Goal: Find specific page/section: Find specific page/section

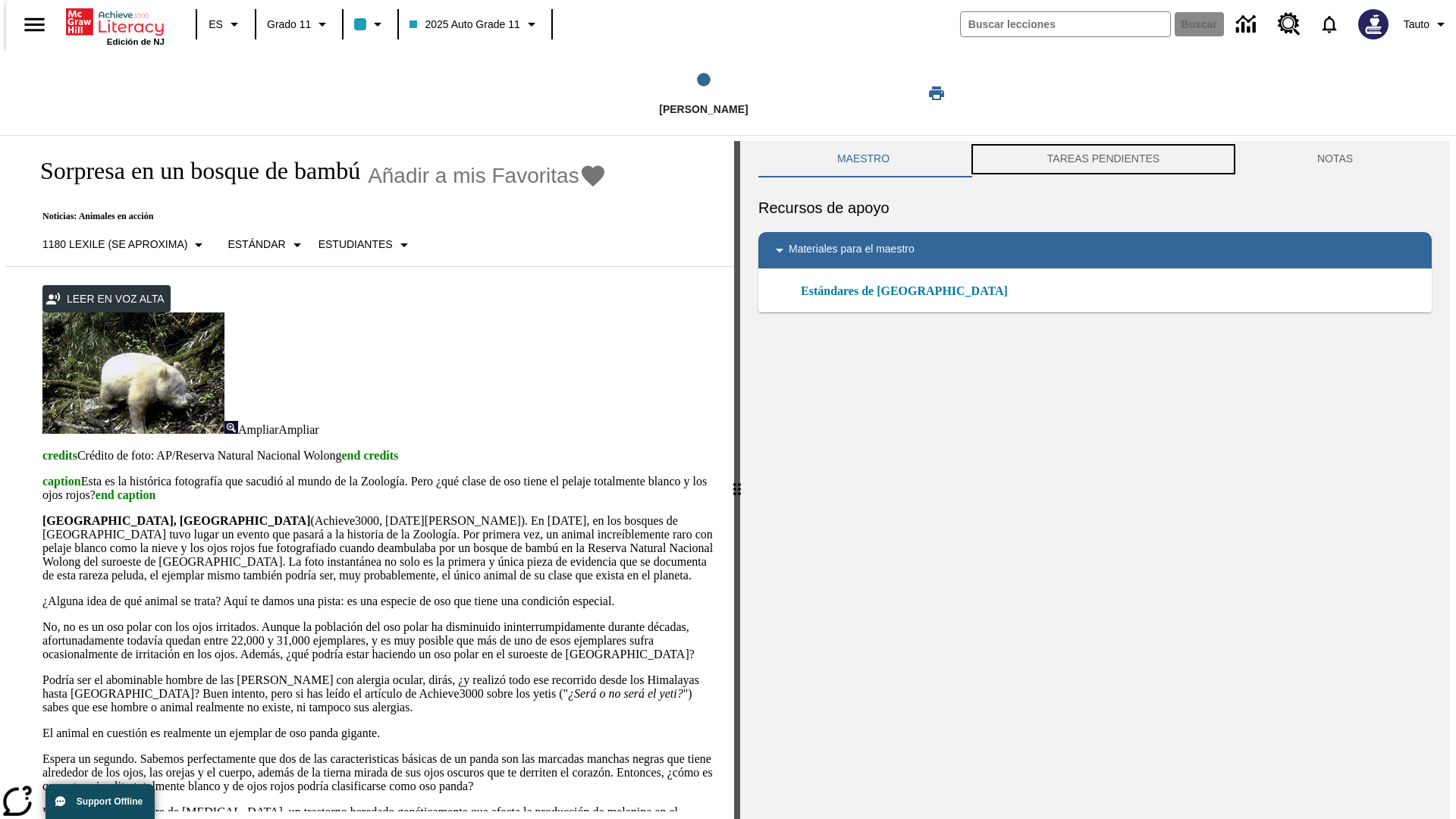
click at [1103, 159] on button "TAREAS PENDIENTES" at bounding box center [1103, 159] width 270 height 36
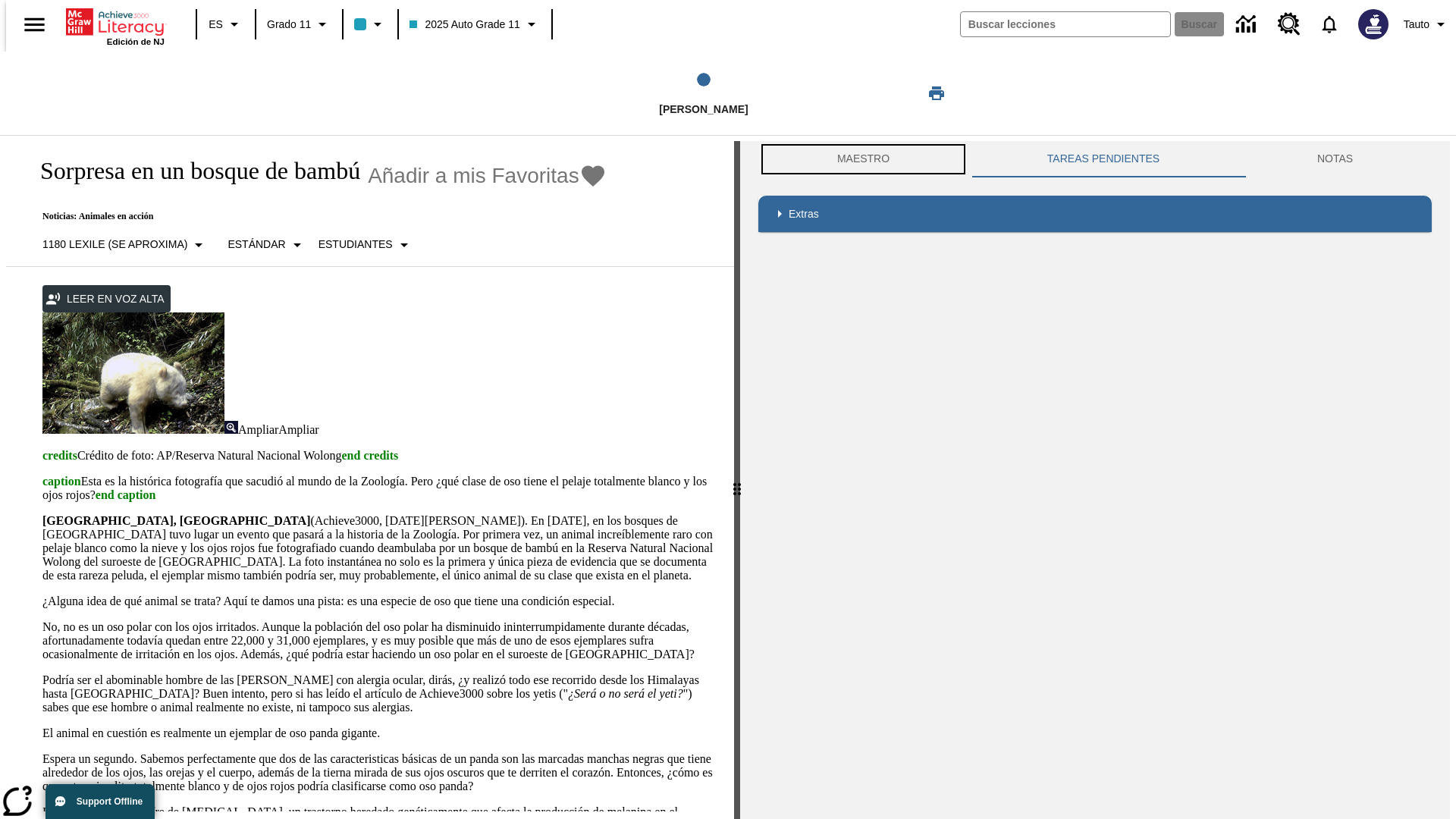
click at [859, 159] on button "Maestro" at bounding box center [863, 159] width 210 height 36
